Goal: Task Accomplishment & Management: Use online tool/utility

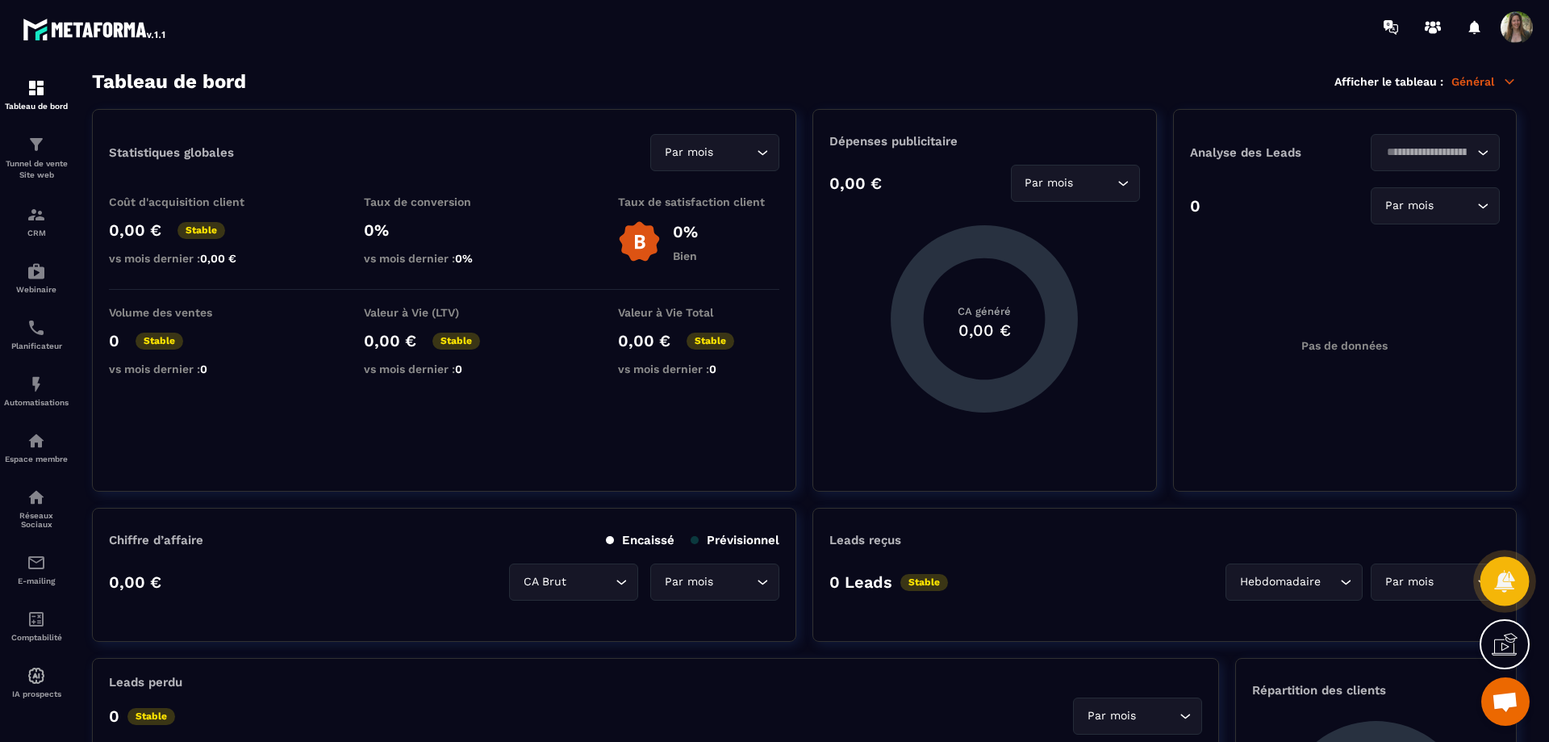
click at [1510, 579] on icon at bounding box center [1505, 581] width 20 height 22
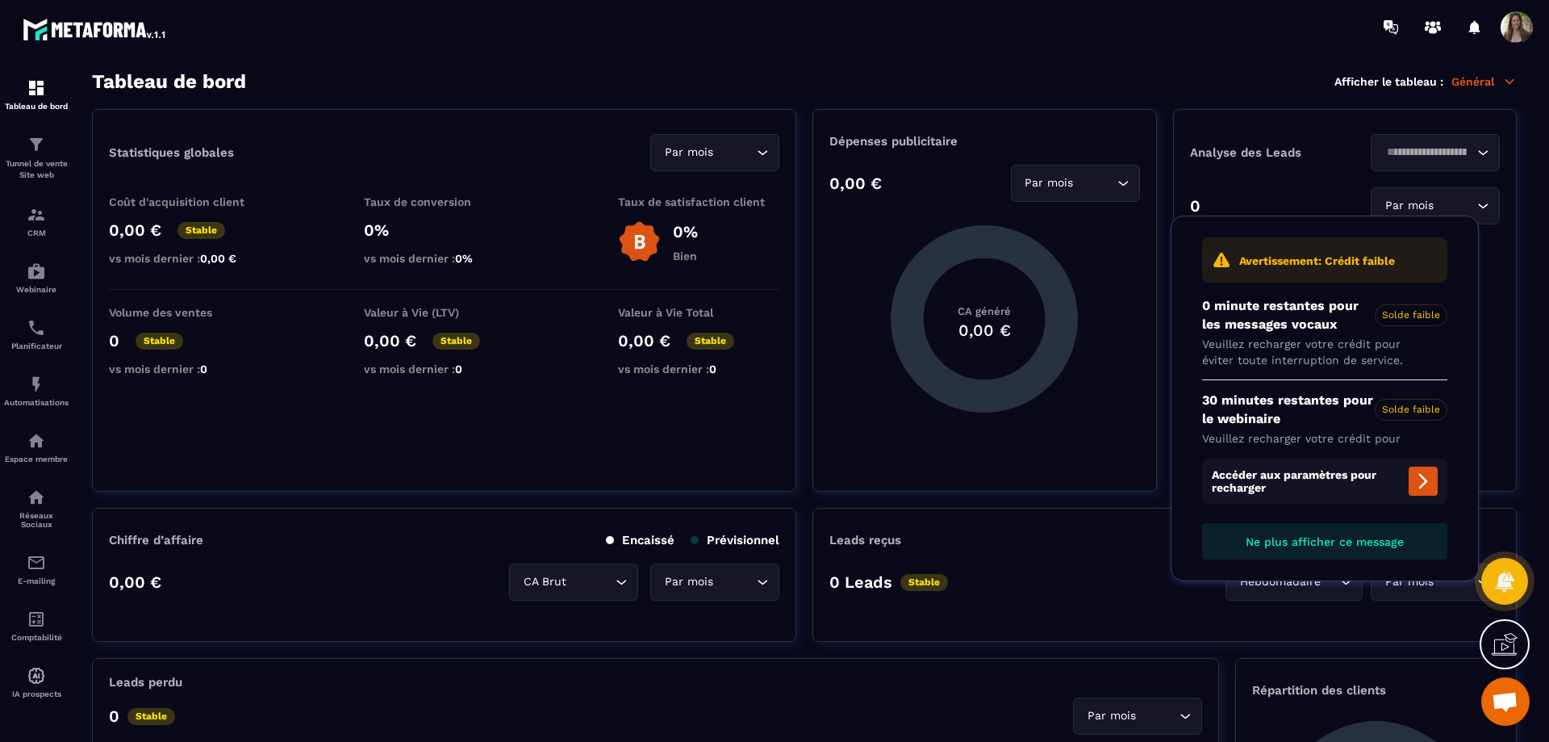
click at [1505, 636] on icon at bounding box center [1505, 644] width 26 height 26
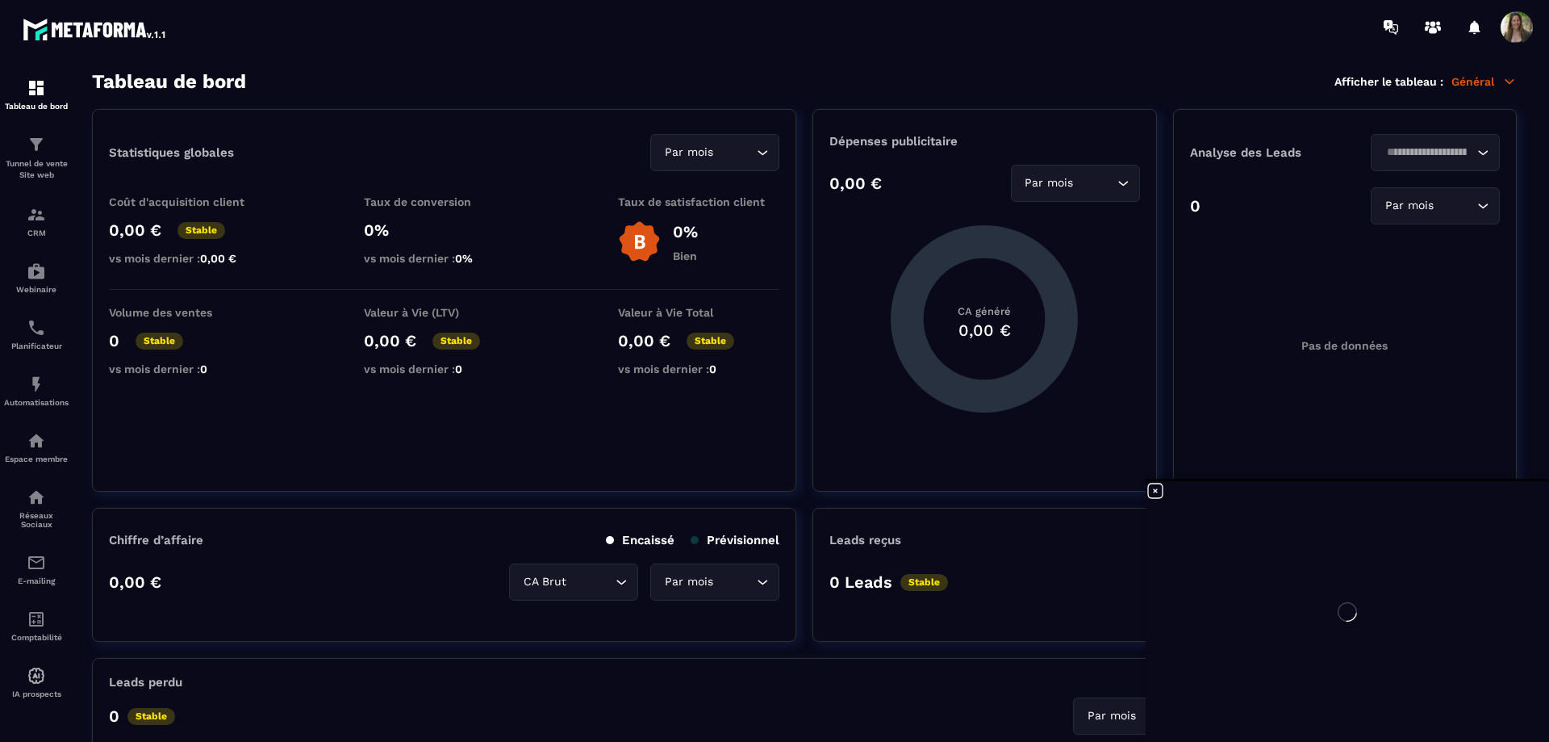
drag, startPoint x: 1472, startPoint y: 654, endPoint x: 1382, endPoint y: 632, distance: 93.0
click at [1382, 633] on div at bounding box center [1347, 611] width 403 height 261
click at [1155, 487] on icon at bounding box center [1155, 490] width 19 height 19
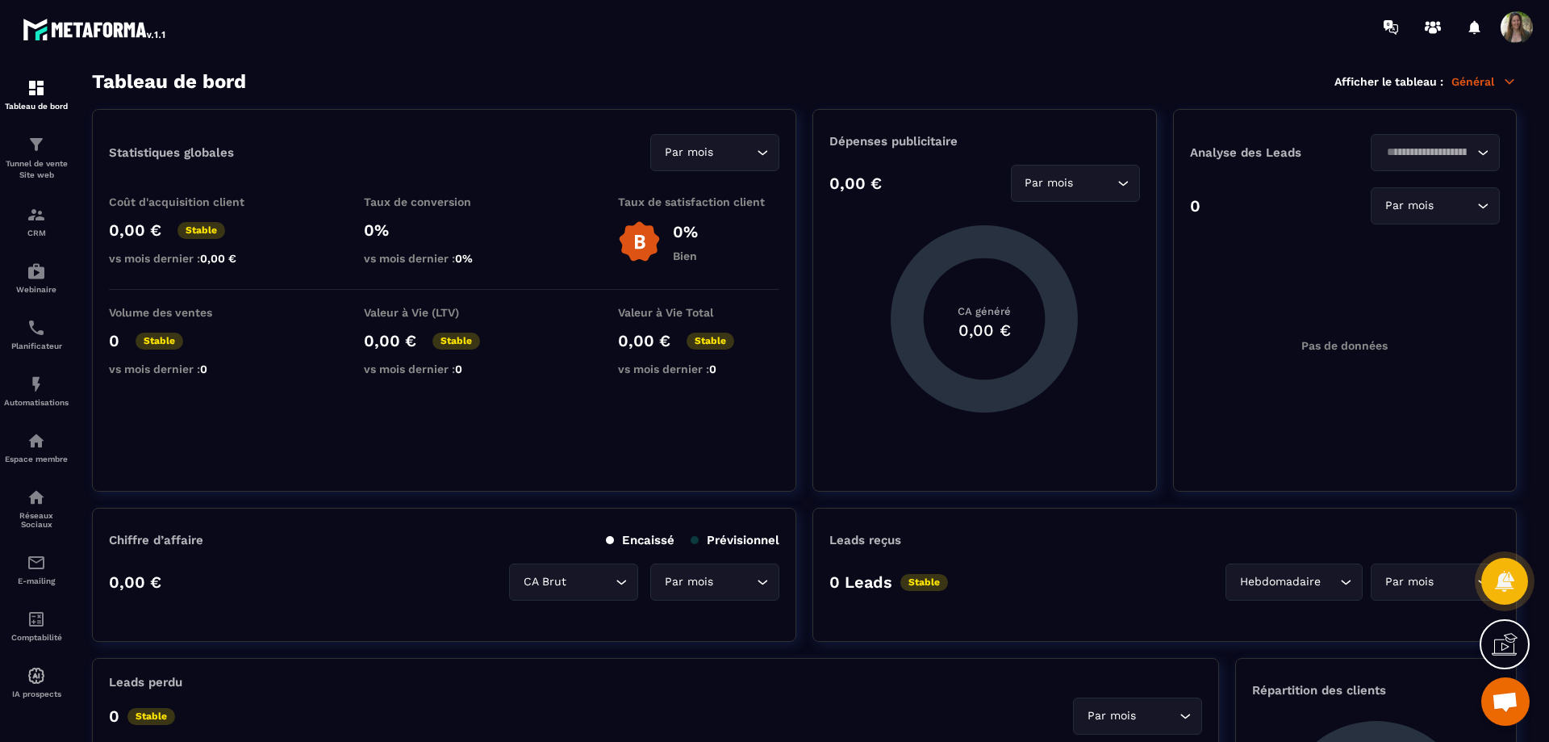
click at [1509, 705] on span "Ouvrir le chat" at bounding box center [1505, 703] width 27 height 23
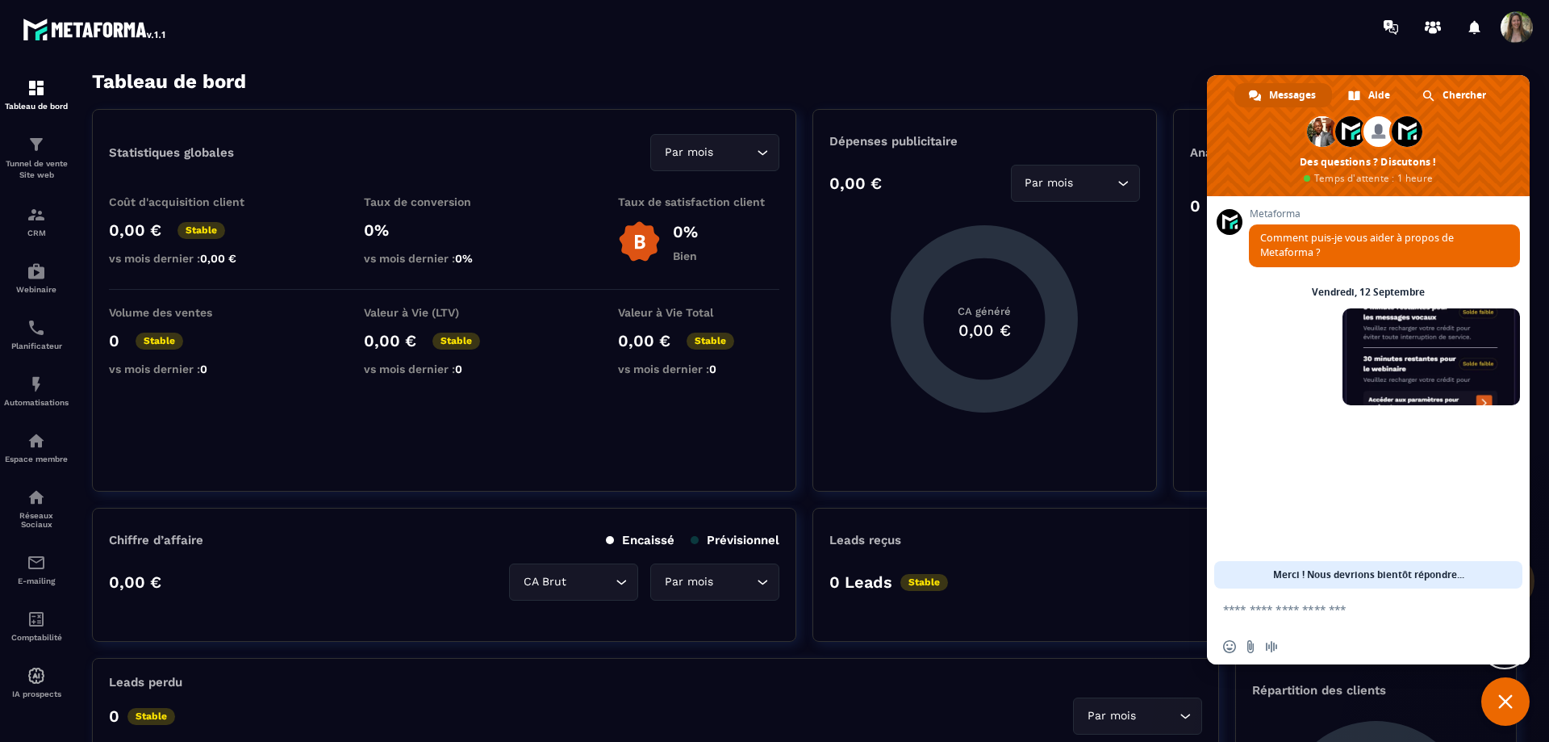
click at [1506, 696] on span "Fermer le chat" at bounding box center [1506, 701] width 15 height 15
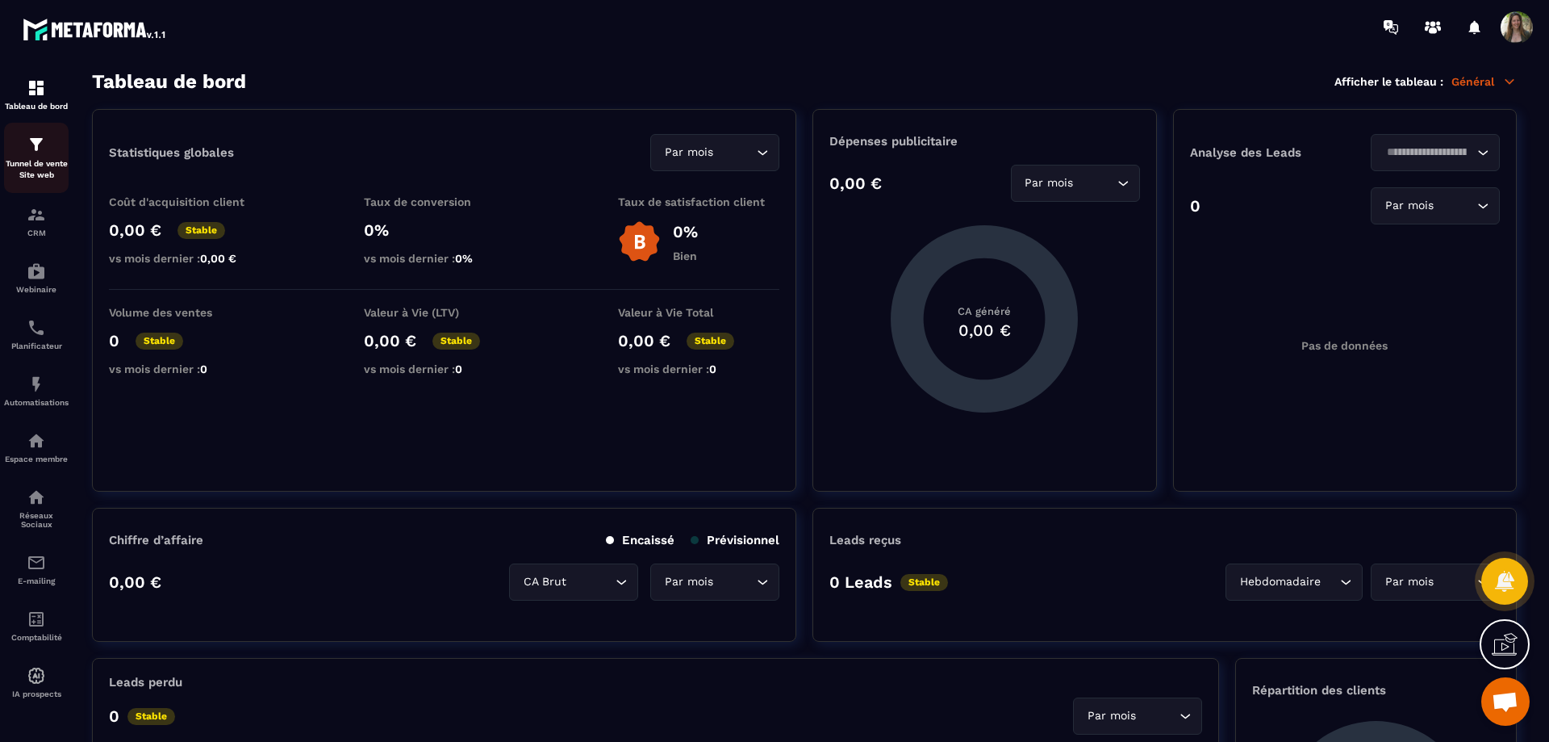
click at [52, 154] on div "Tunnel de vente Site web" at bounding box center [36, 158] width 65 height 46
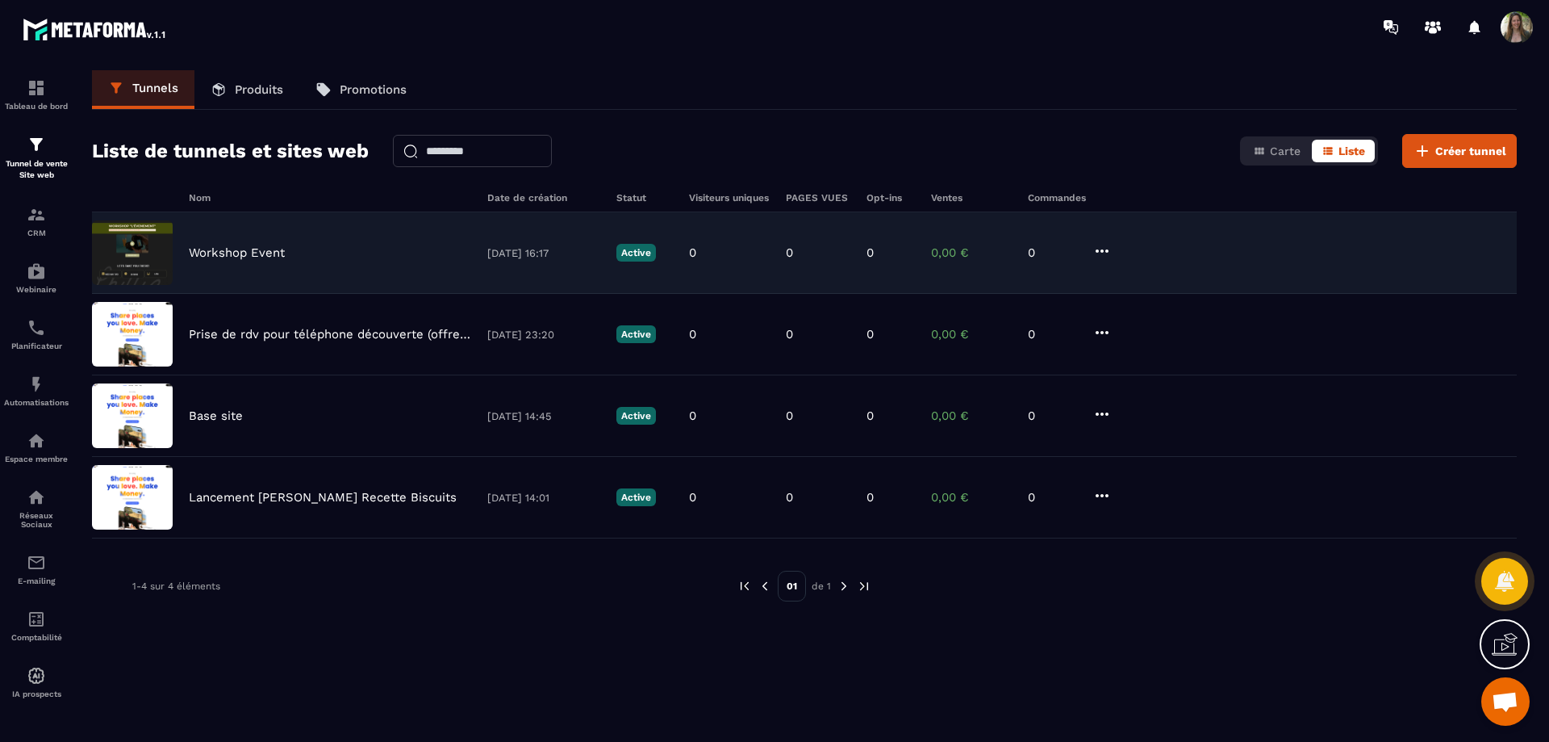
click at [145, 253] on img at bounding box center [132, 252] width 81 height 65
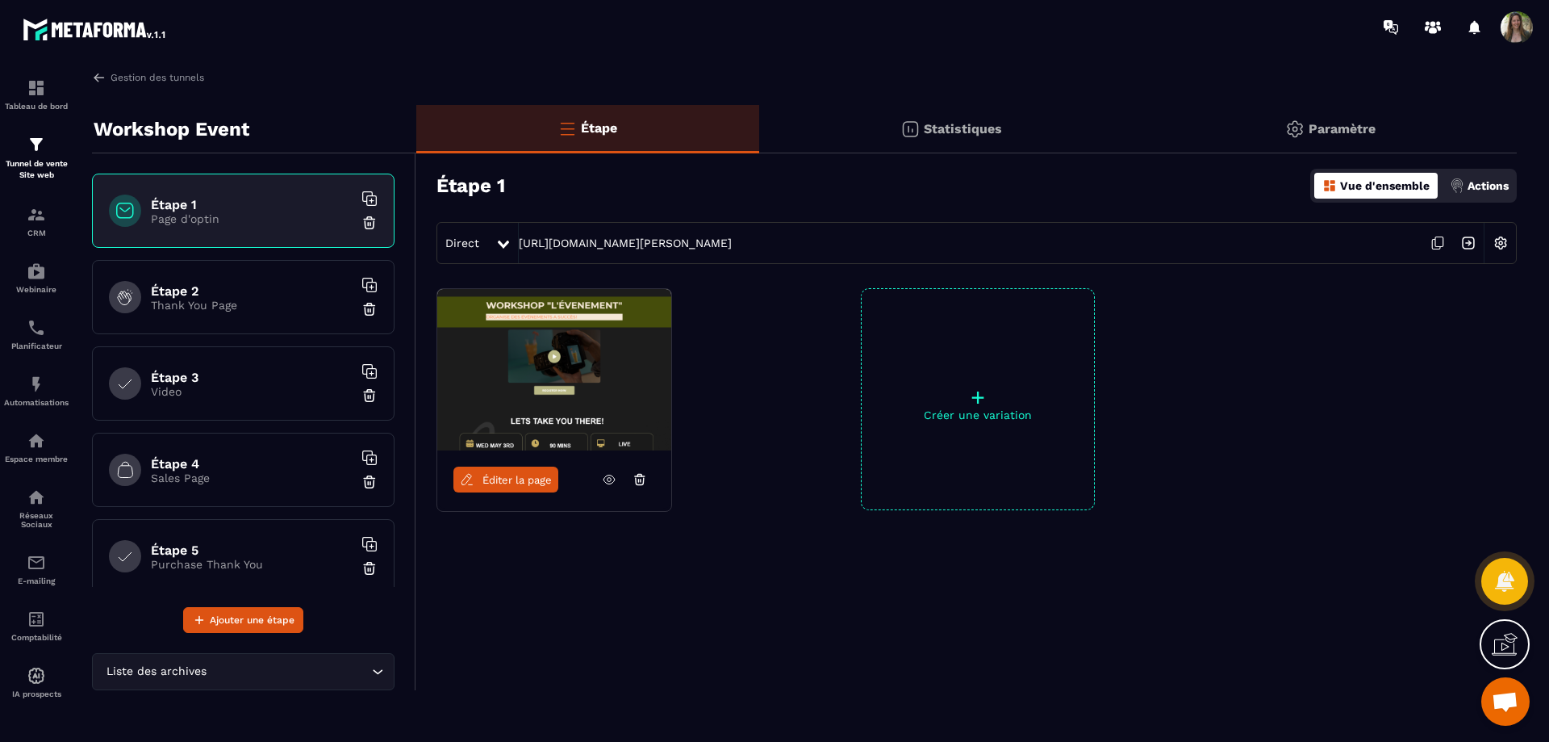
click at [521, 475] on span "Éditer la page" at bounding box center [517, 480] width 69 height 12
